Goal: Find specific page/section: Find specific page/section

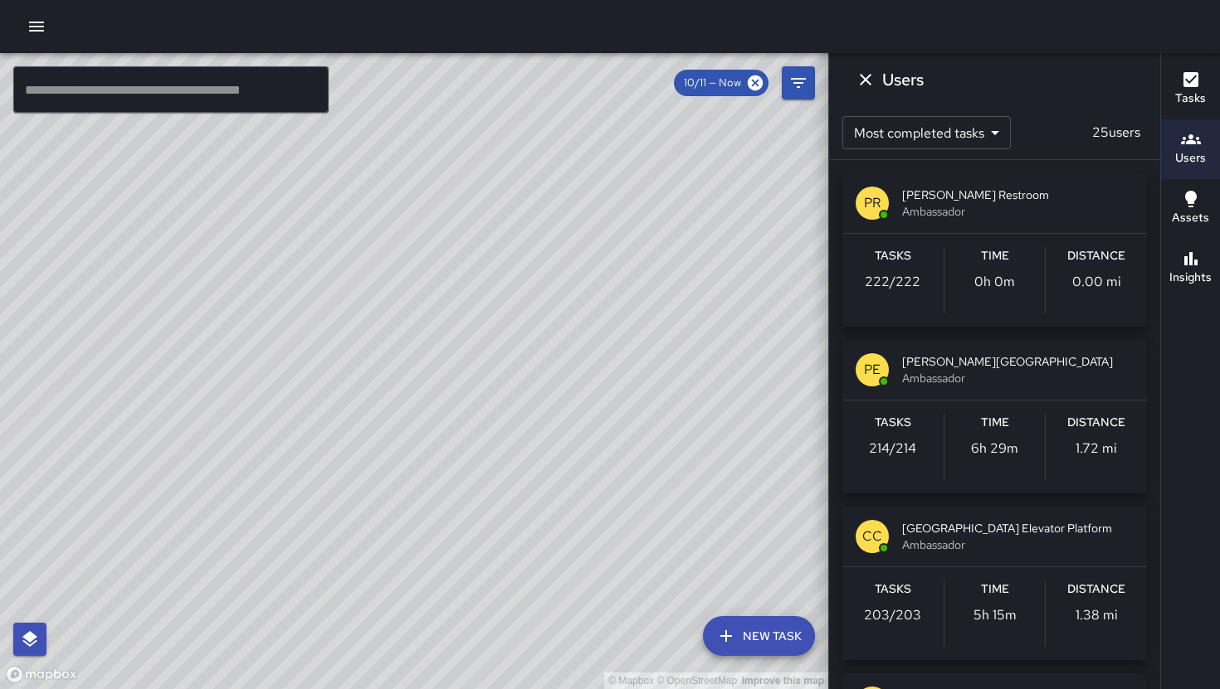
scroll to position [3312, 0]
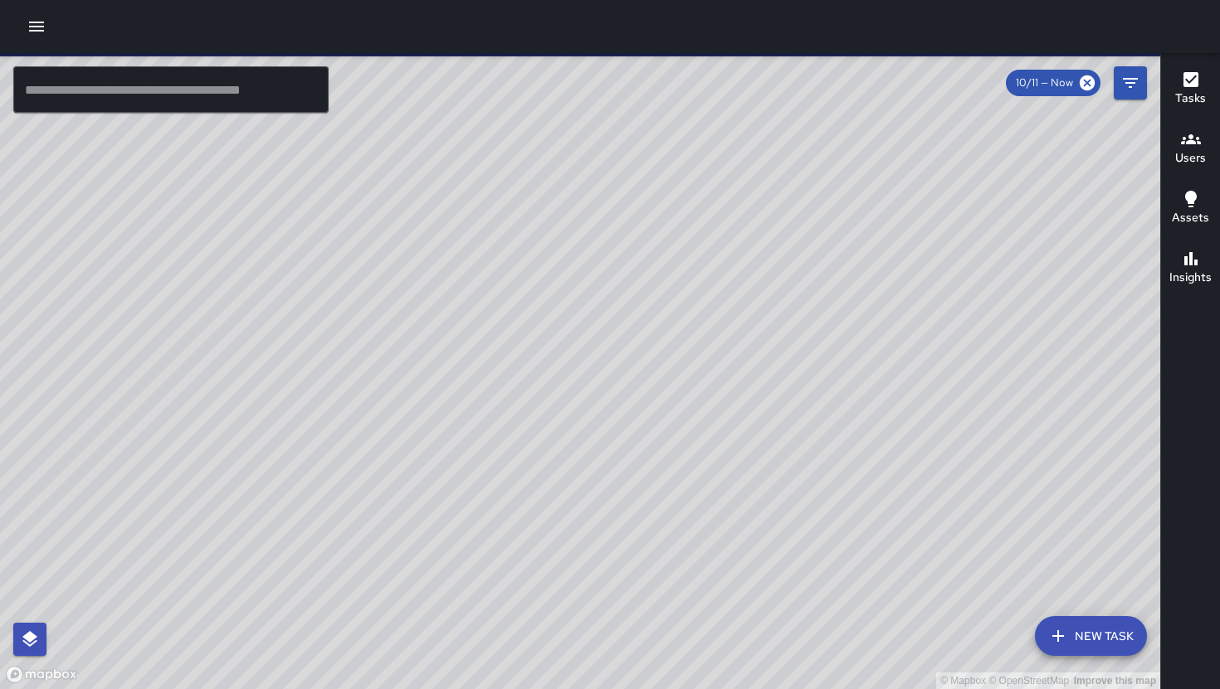
click at [1198, 154] on h6 "Users" at bounding box center [1190, 158] width 31 height 18
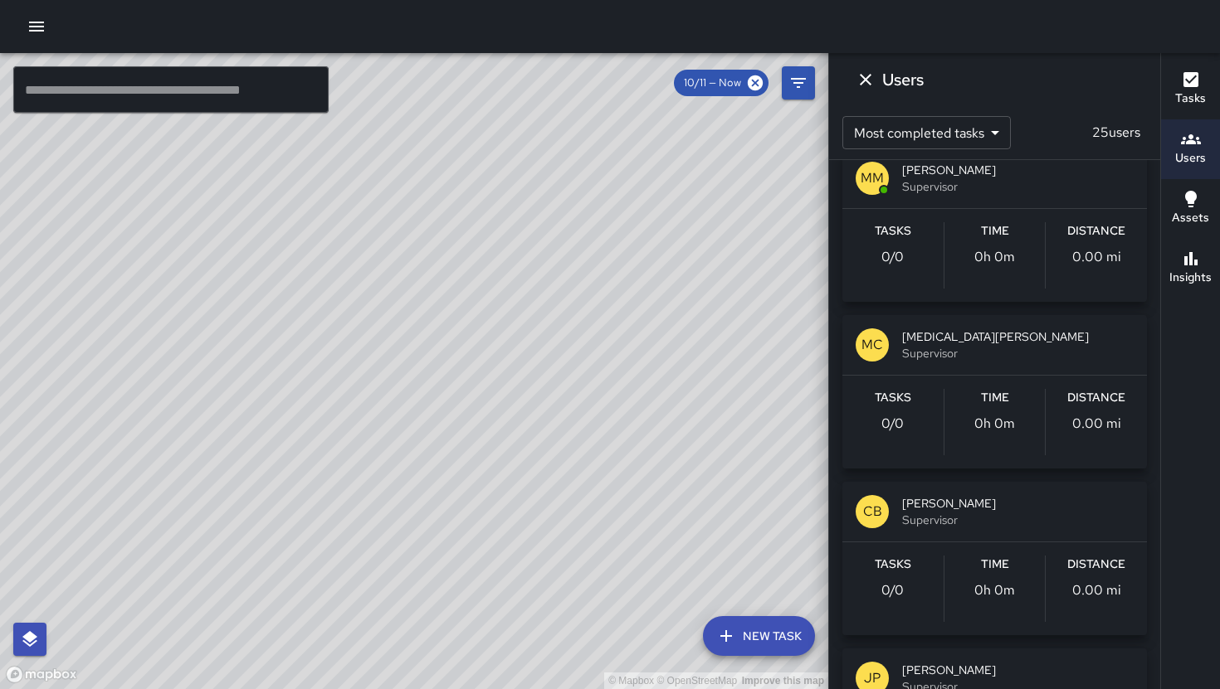
scroll to position [2849, 0]
